Goal: Use online tool/utility: Utilize a website feature to perform a specific function

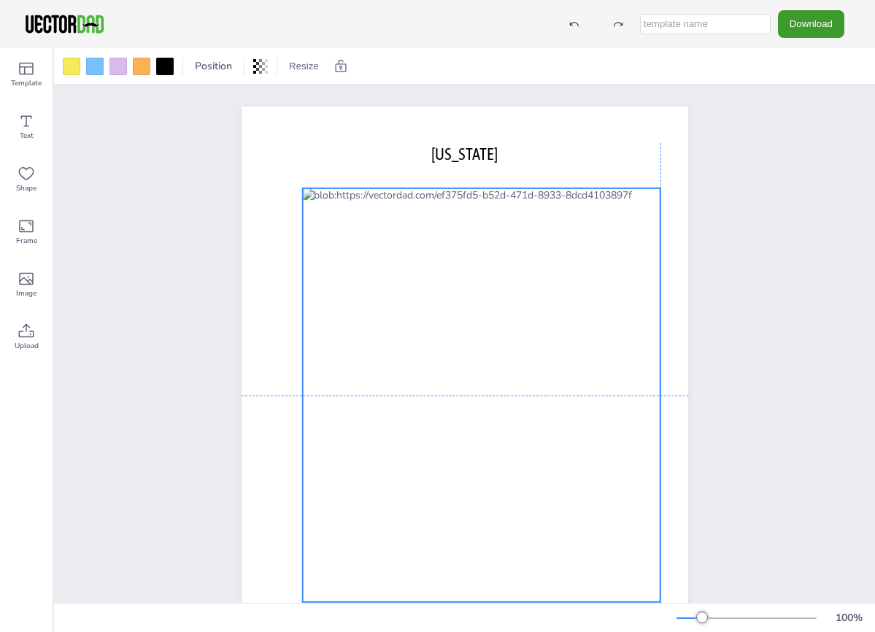
drag, startPoint x: 633, startPoint y: 241, endPoint x: 651, endPoint y: 234, distance: 19.4
click at [651, 234] on div at bounding box center [481, 395] width 358 height 414
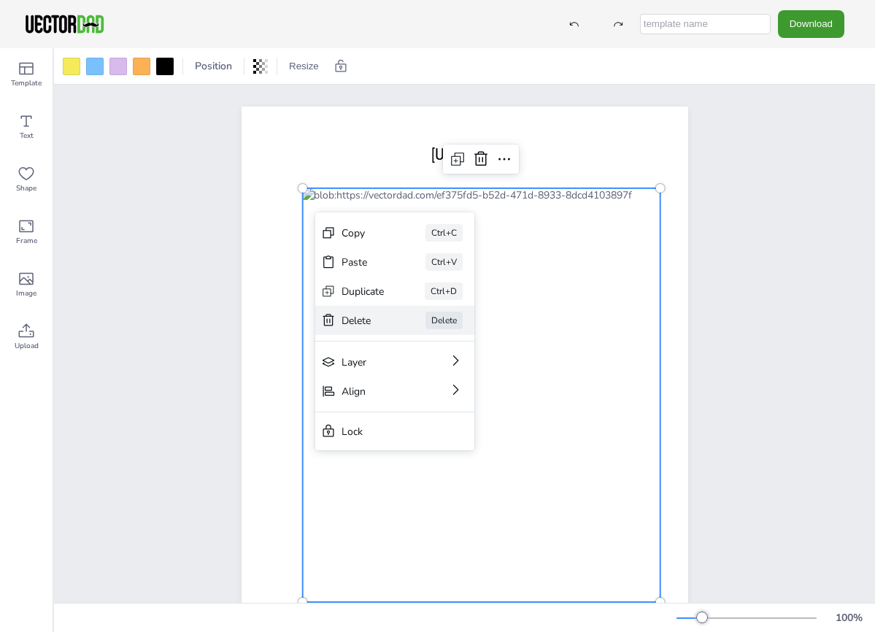
click at [346, 315] on div "Delete" at bounding box center [363, 321] width 43 height 14
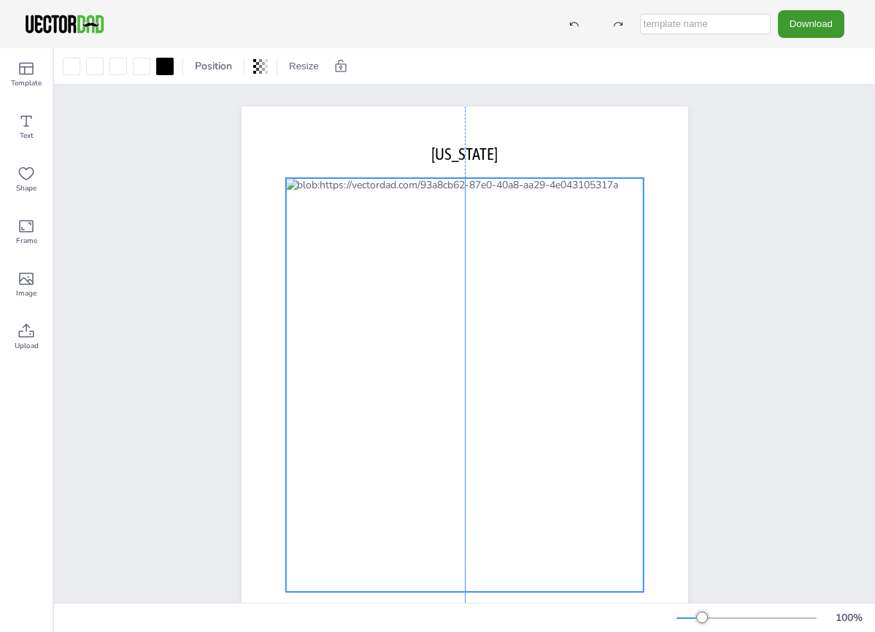
drag, startPoint x: 631, startPoint y: 205, endPoint x: 634, endPoint y: 186, distance: 19.2
click at [634, 186] on div at bounding box center [464, 385] width 358 height 414
click at [361, 207] on div at bounding box center [464, 385] width 358 height 414
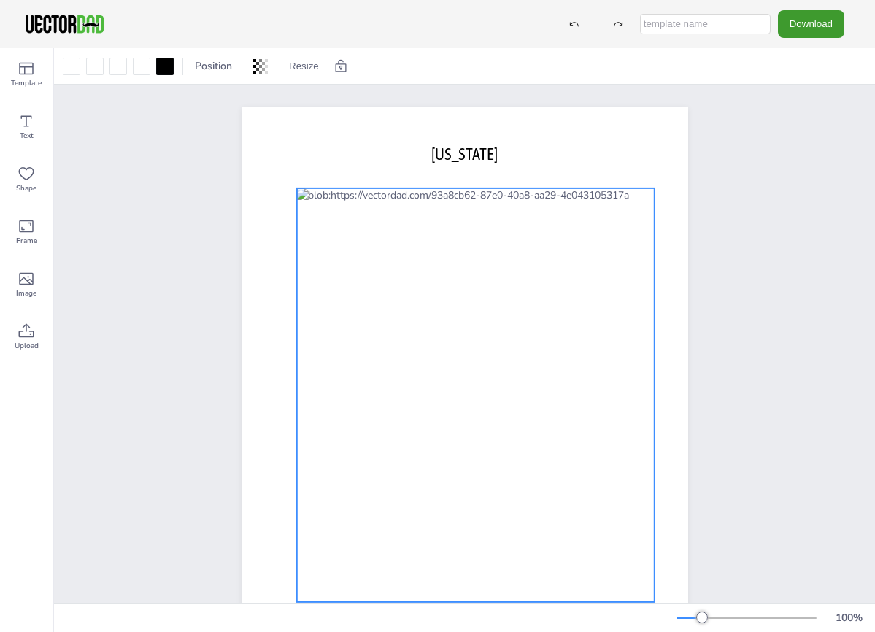
drag, startPoint x: 363, startPoint y: 207, endPoint x: 374, endPoint y: 215, distance: 14.0
click at [374, 215] on div at bounding box center [475, 395] width 358 height 414
click at [377, 212] on div at bounding box center [475, 395] width 358 height 414
click at [447, 159] on icon at bounding box center [453, 159] width 18 height 18
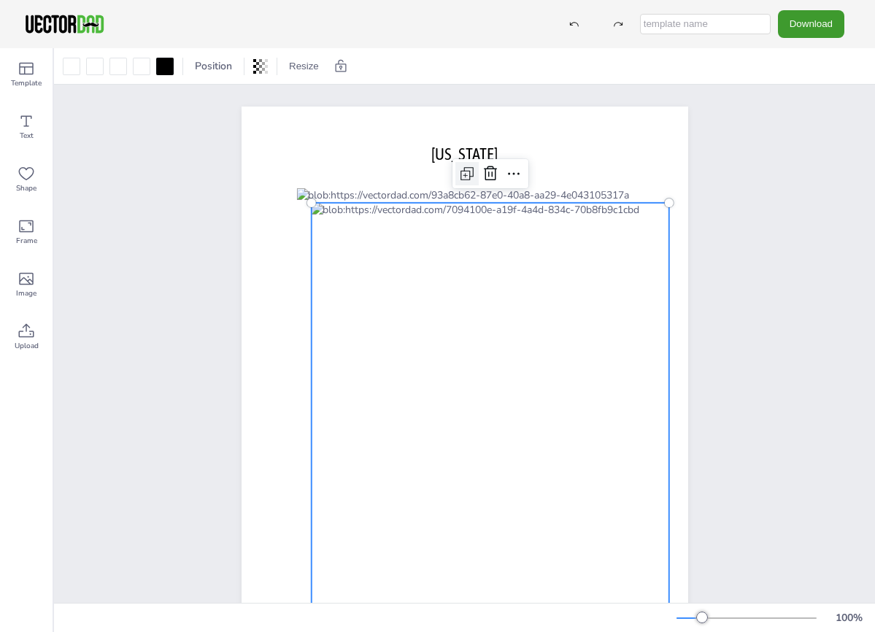
click at [463, 175] on icon at bounding box center [465, 175] width 4 height 4
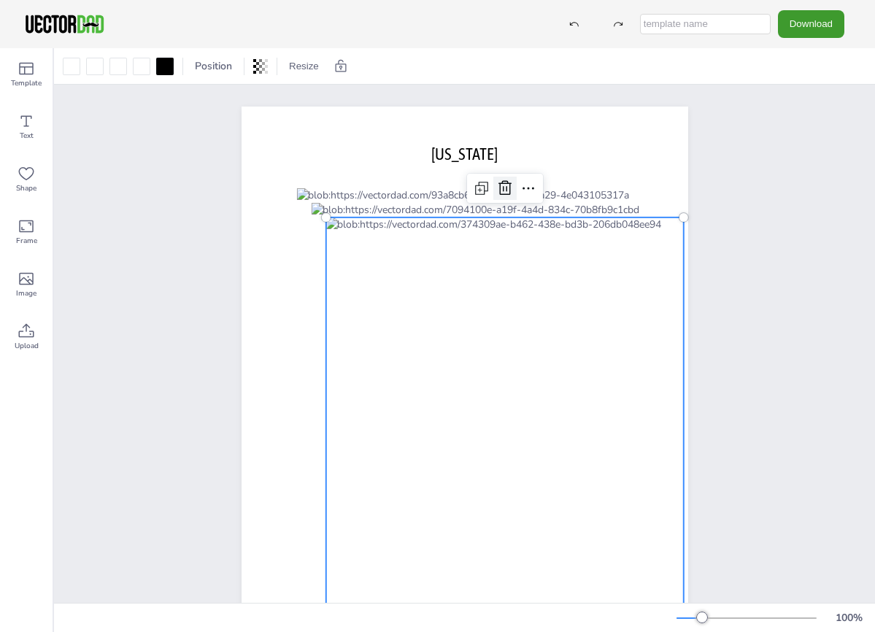
click at [500, 185] on icon at bounding box center [505, 189] width 18 height 18
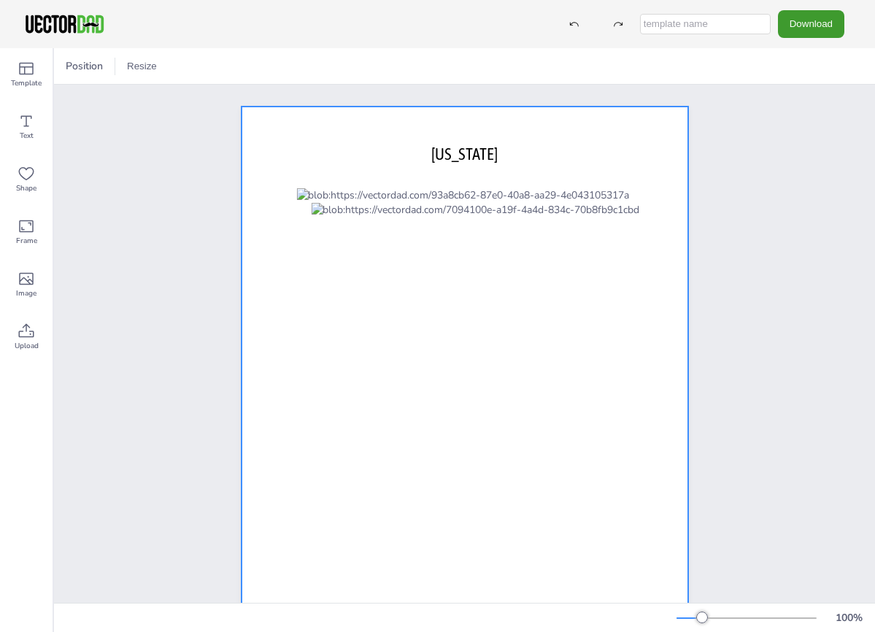
click at [500, 185] on div at bounding box center [465, 395] width 447 height 577
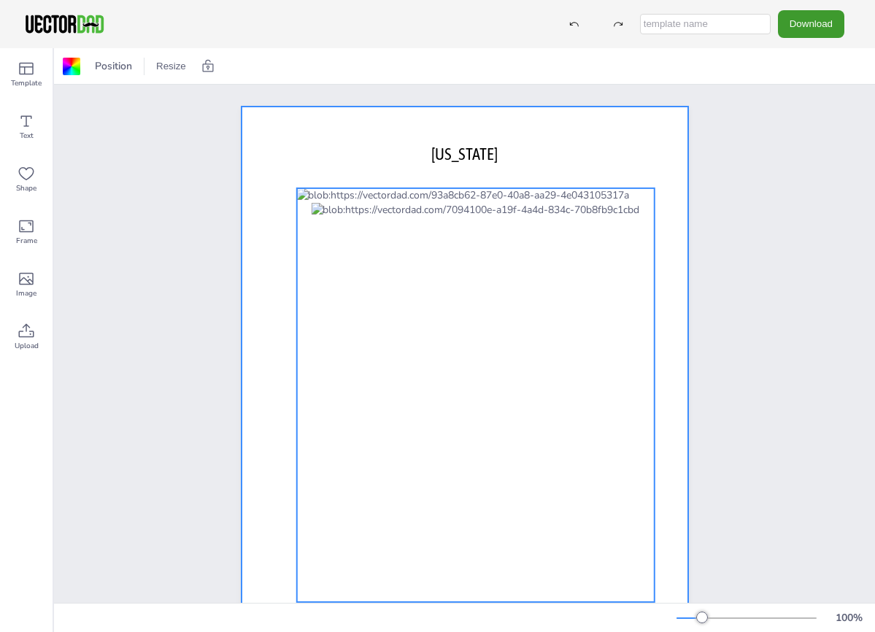
click at [410, 195] on div at bounding box center [475, 395] width 358 height 414
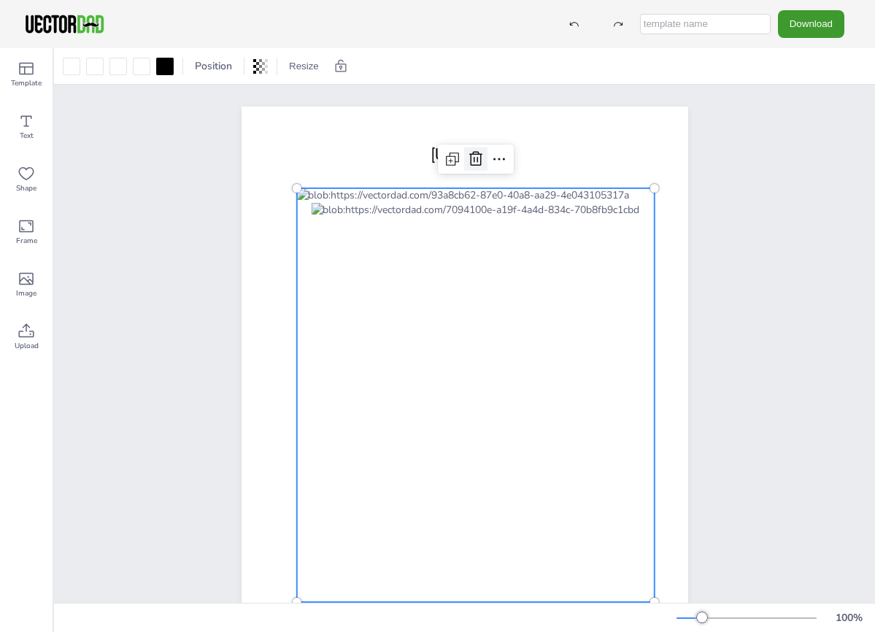
click at [472, 157] on icon at bounding box center [475, 158] width 13 height 15
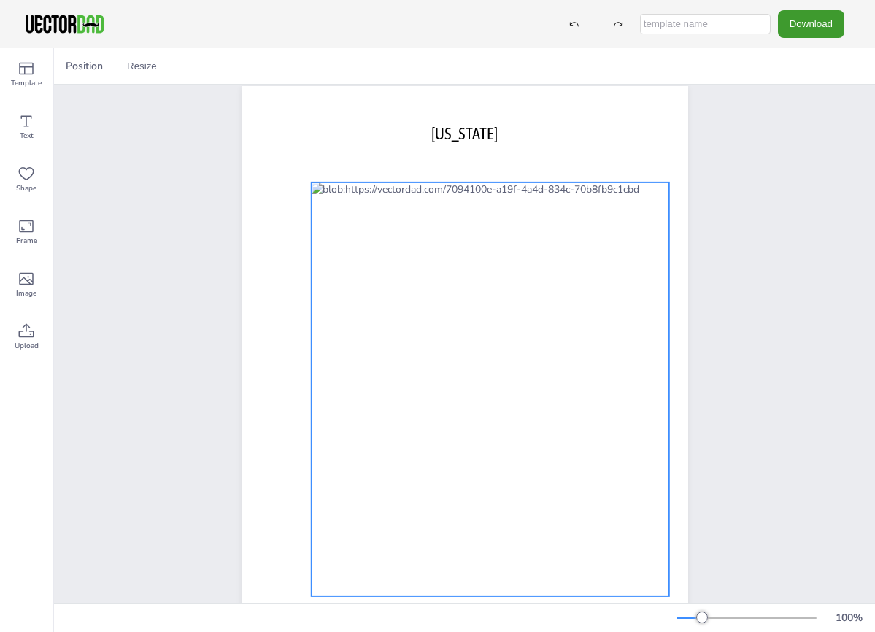
scroll to position [23, 0]
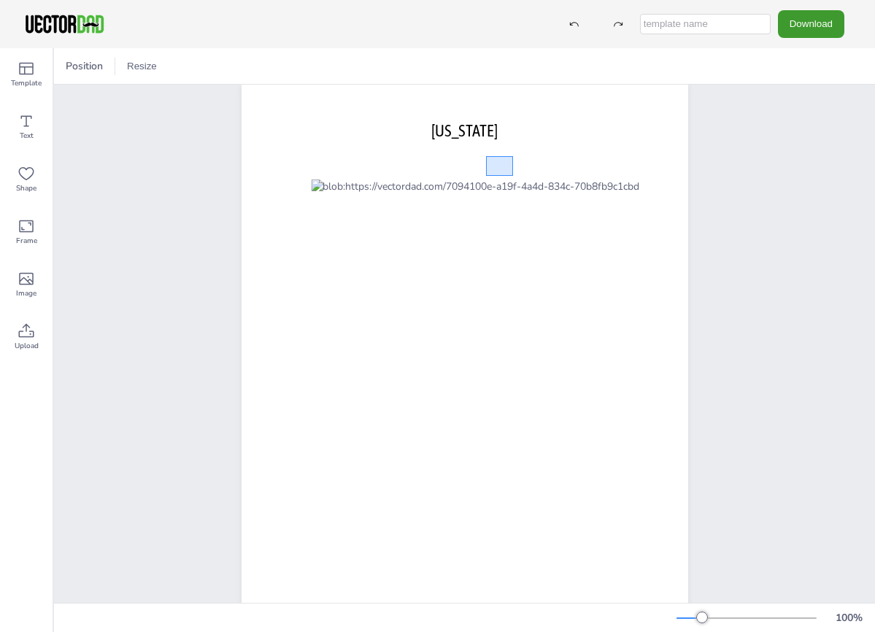
drag, startPoint x: 513, startPoint y: 176, endPoint x: 491, endPoint y: 161, distance: 26.3
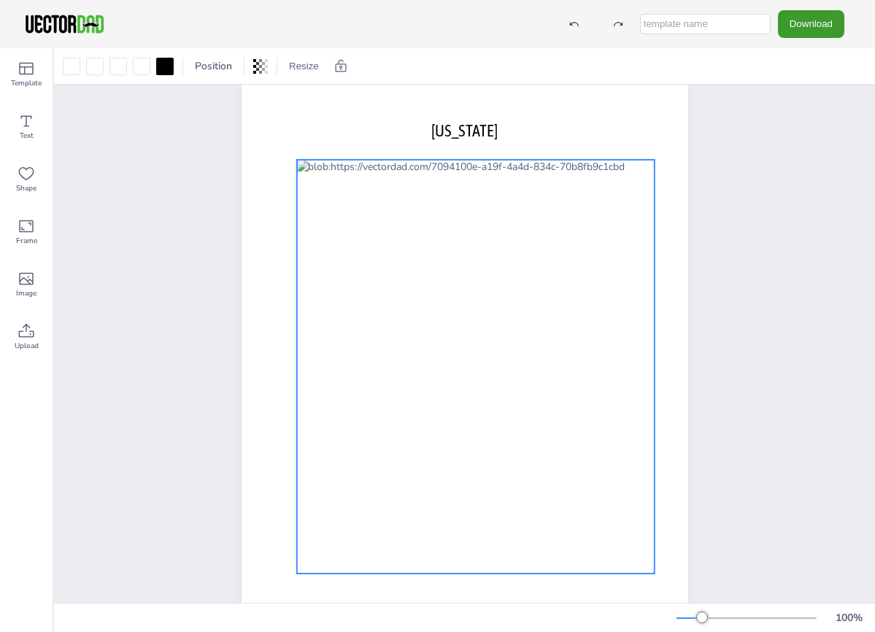
drag, startPoint x: 417, startPoint y: 192, endPoint x: 404, endPoint y: 174, distance: 21.9
click at [404, 174] on div at bounding box center [475, 367] width 358 height 414
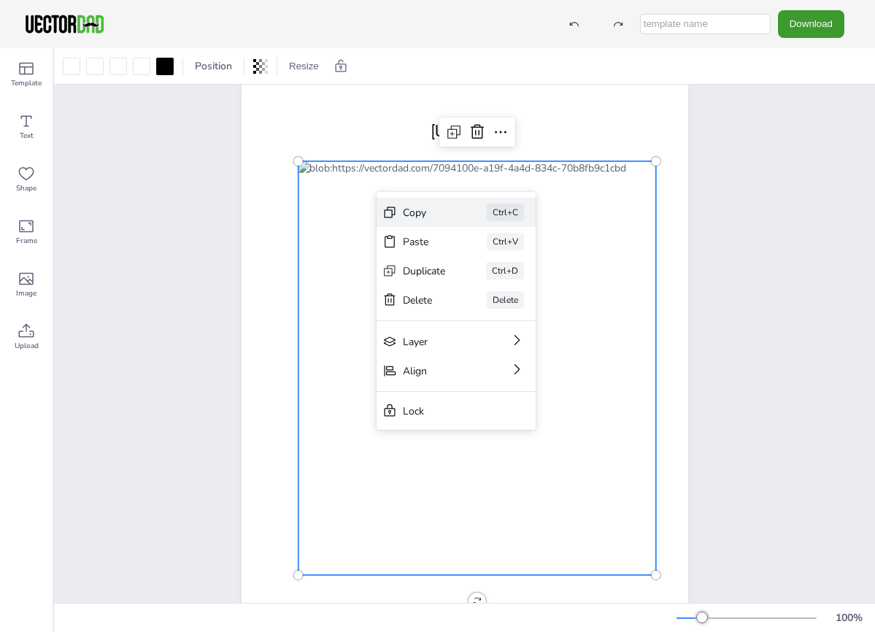
click at [417, 209] on div "Copy" at bounding box center [424, 213] width 43 height 14
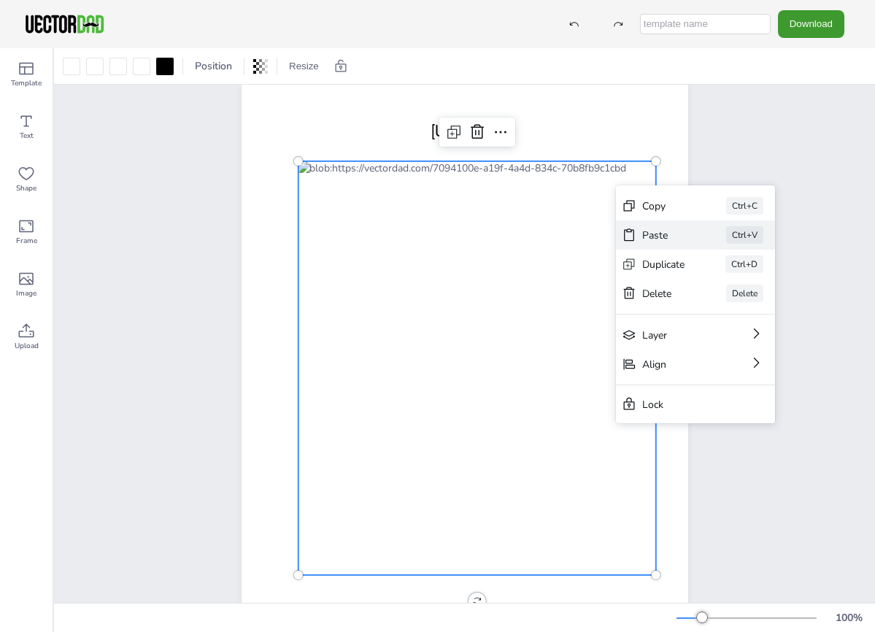
click at [658, 234] on div "Paste" at bounding box center [663, 235] width 43 height 14
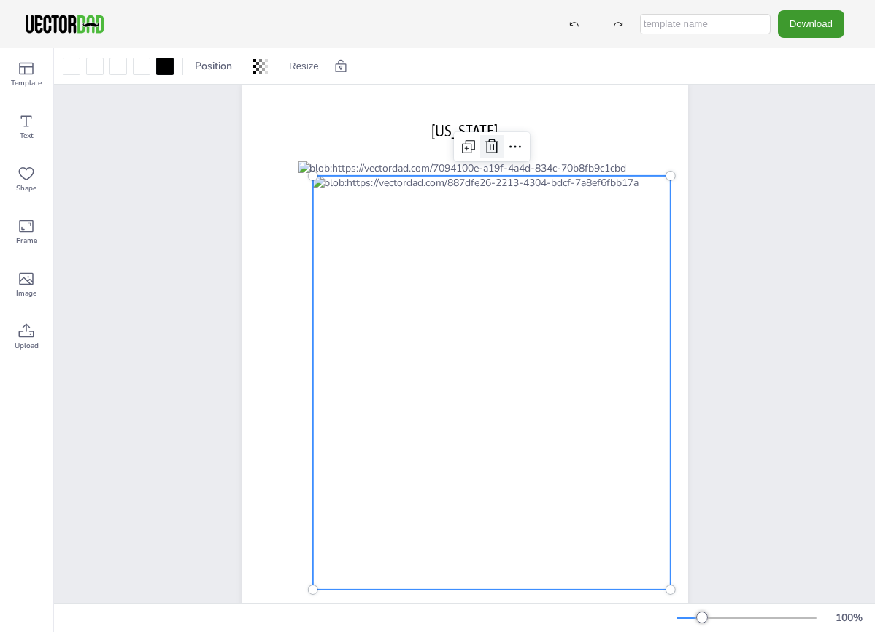
click at [485, 146] on icon at bounding box center [492, 147] width 18 height 18
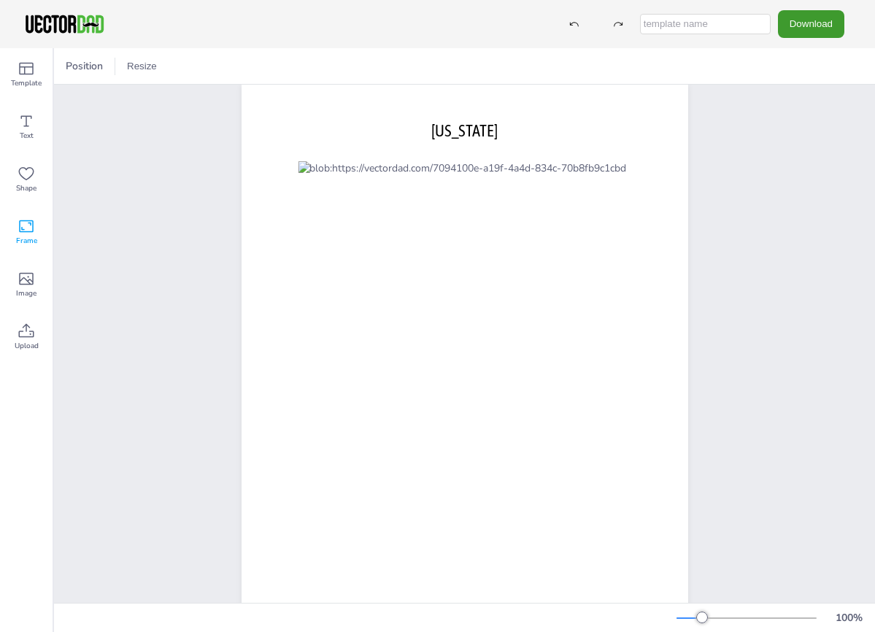
click at [26, 226] on icon at bounding box center [27, 227] width 18 height 18
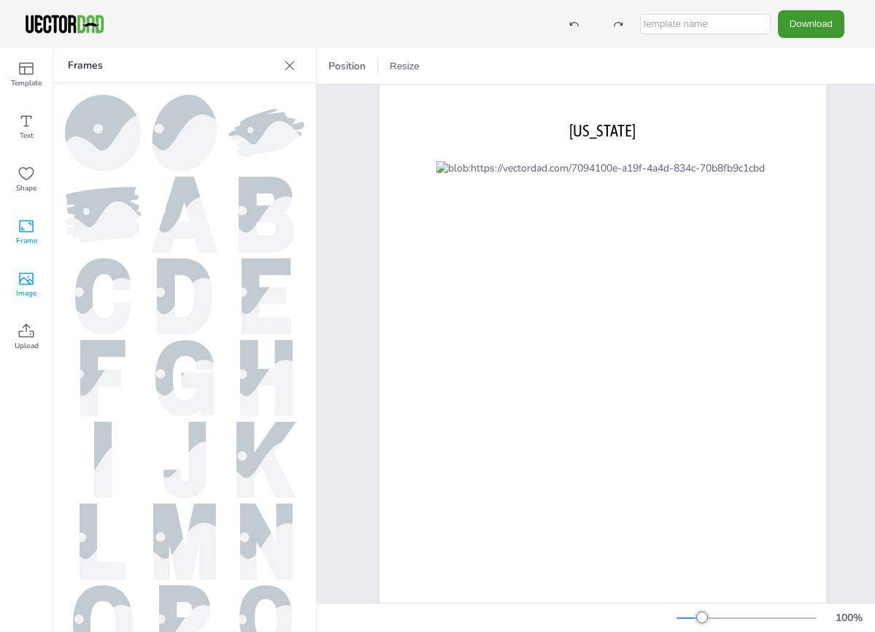
click at [26, 282] on icon at bounding box center [27, 279] width 18 height 18
